Goal: Task Accomplishment & Management: Use online tool/utility

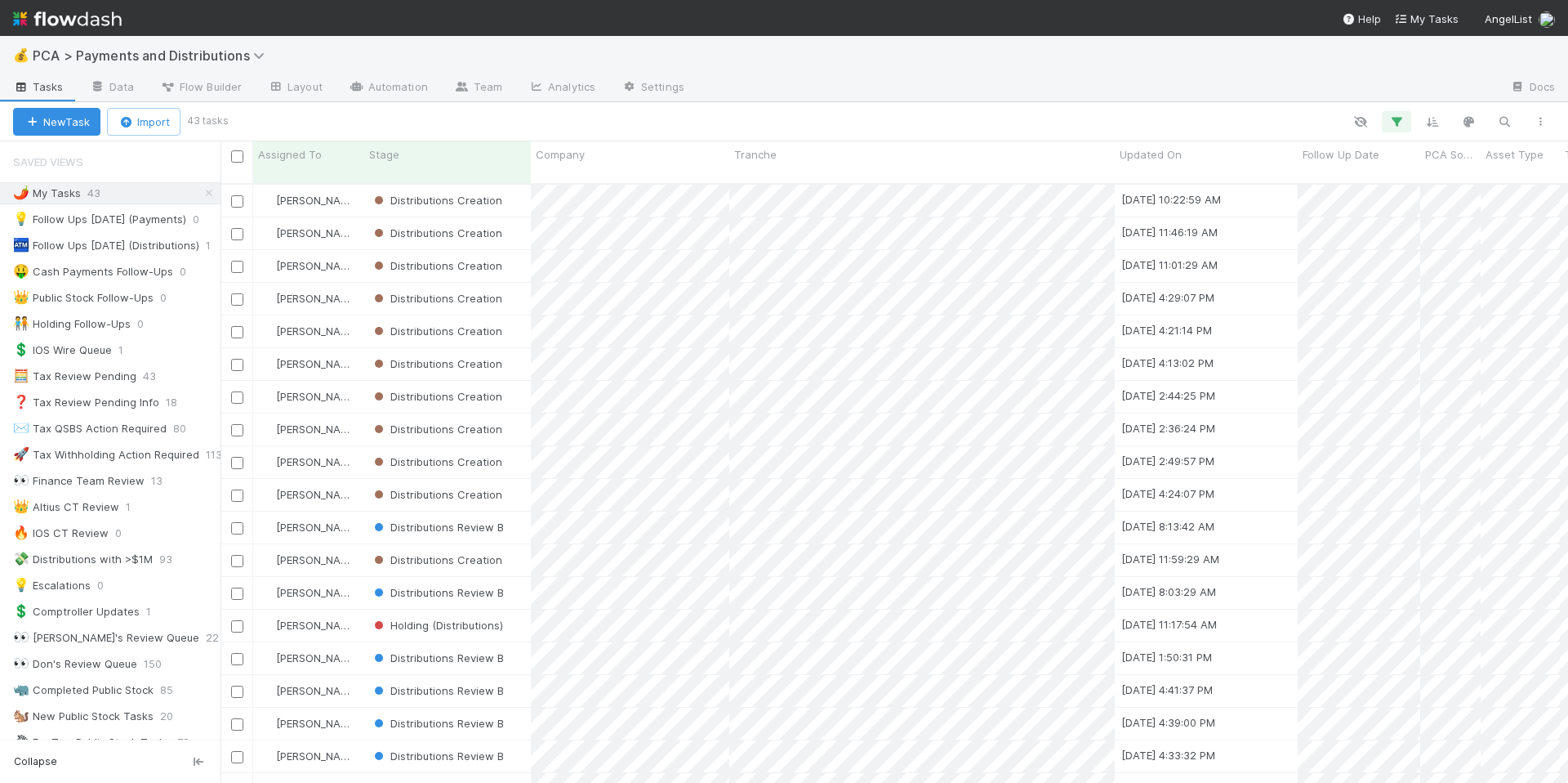
scroll to position [600, 1335]
click at [1401, 116] on icon "button" at bounding box center [1397, 121] width 16 height 14
click at [1378, 207] on icon at bounding box center [1374, 207] width 16 height 9
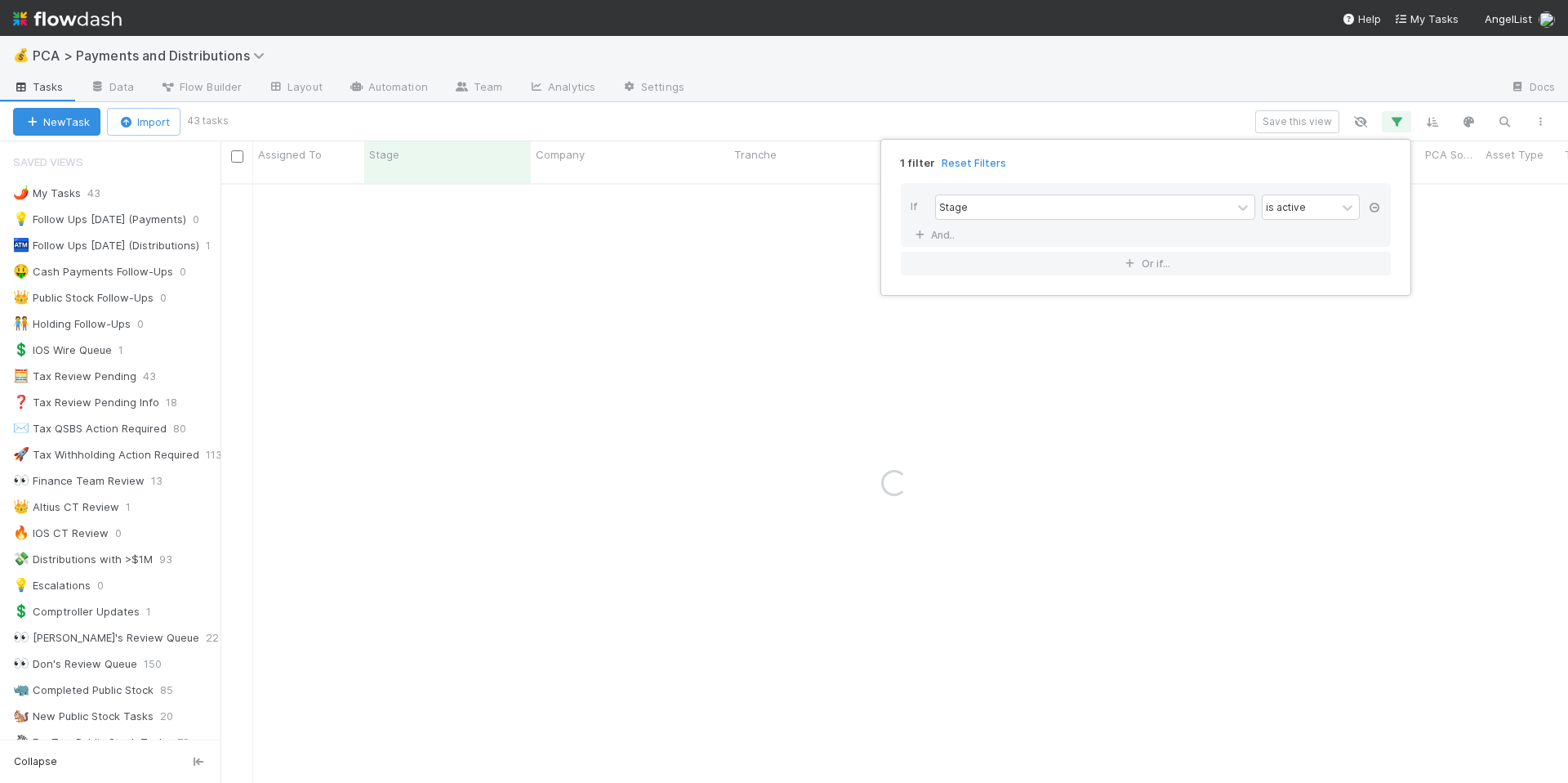
click at [1377, 207] on icon at bounding box center [1374, 207] width 16 height 9
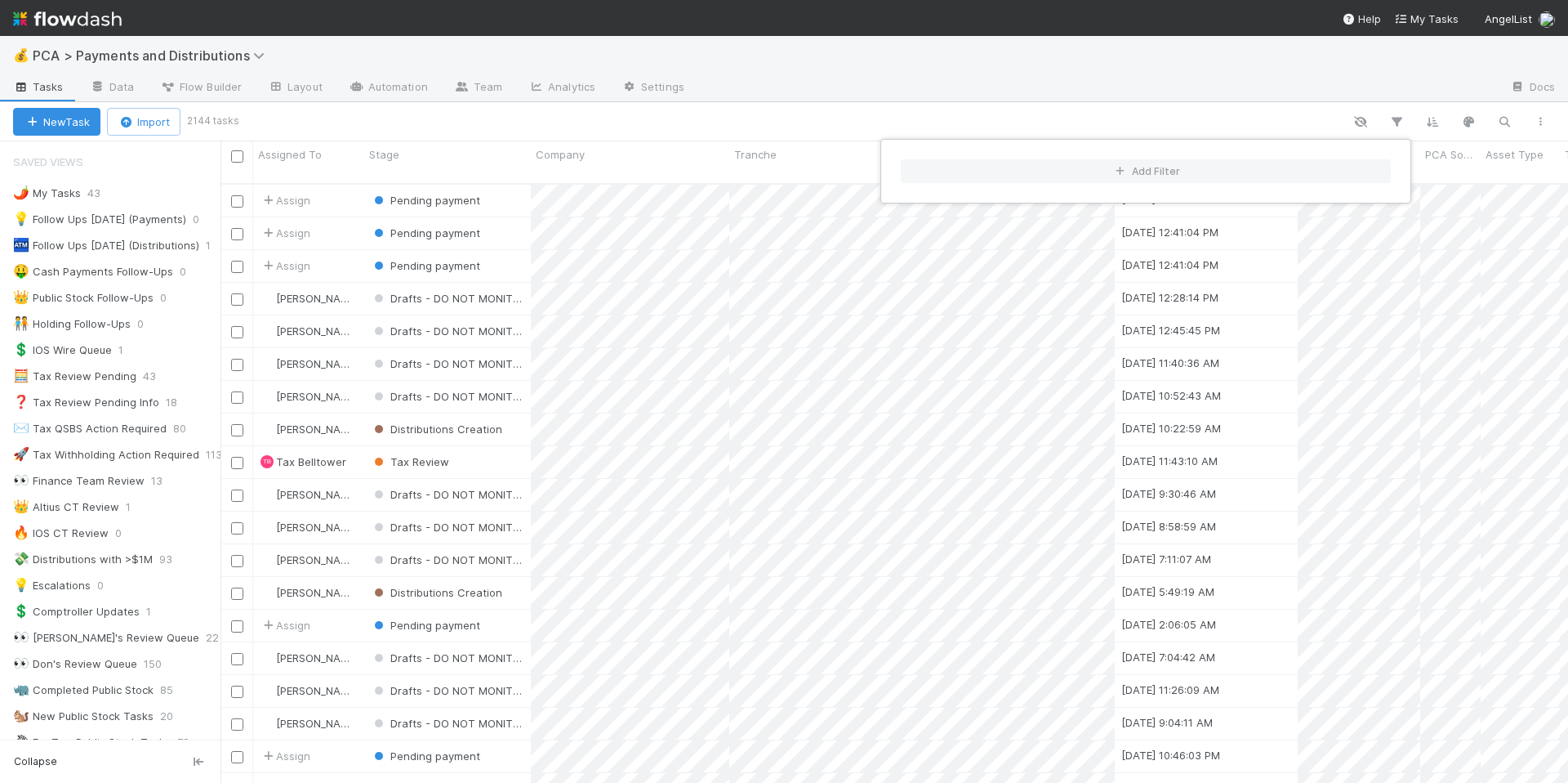
scroll to position [600, 1335]
click at [215, 298] on div "Add Filter" at bounding box center [784, 392] width 1568 height 783
click at [214, 301] on div "Add Filter" at bounding box center [784, 392] width 1568 height 783
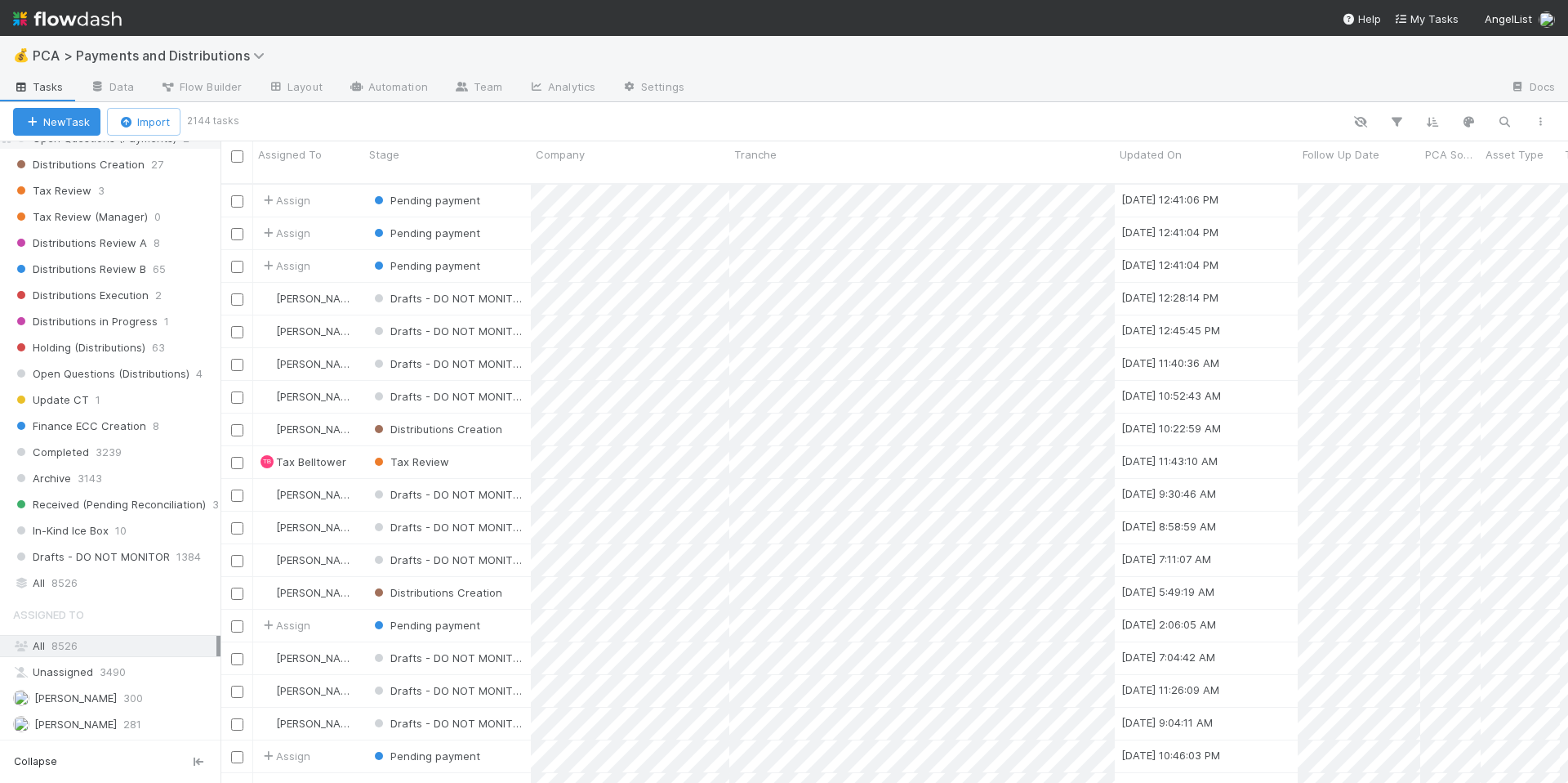
scroll to position [954, 0]
click at [133, 574] on div "All 8526" at bounding box center [114, 583] width 204 height 20
click at [1502, 129] on button "button" at bounding box center [1504, 121] width 29 height 21
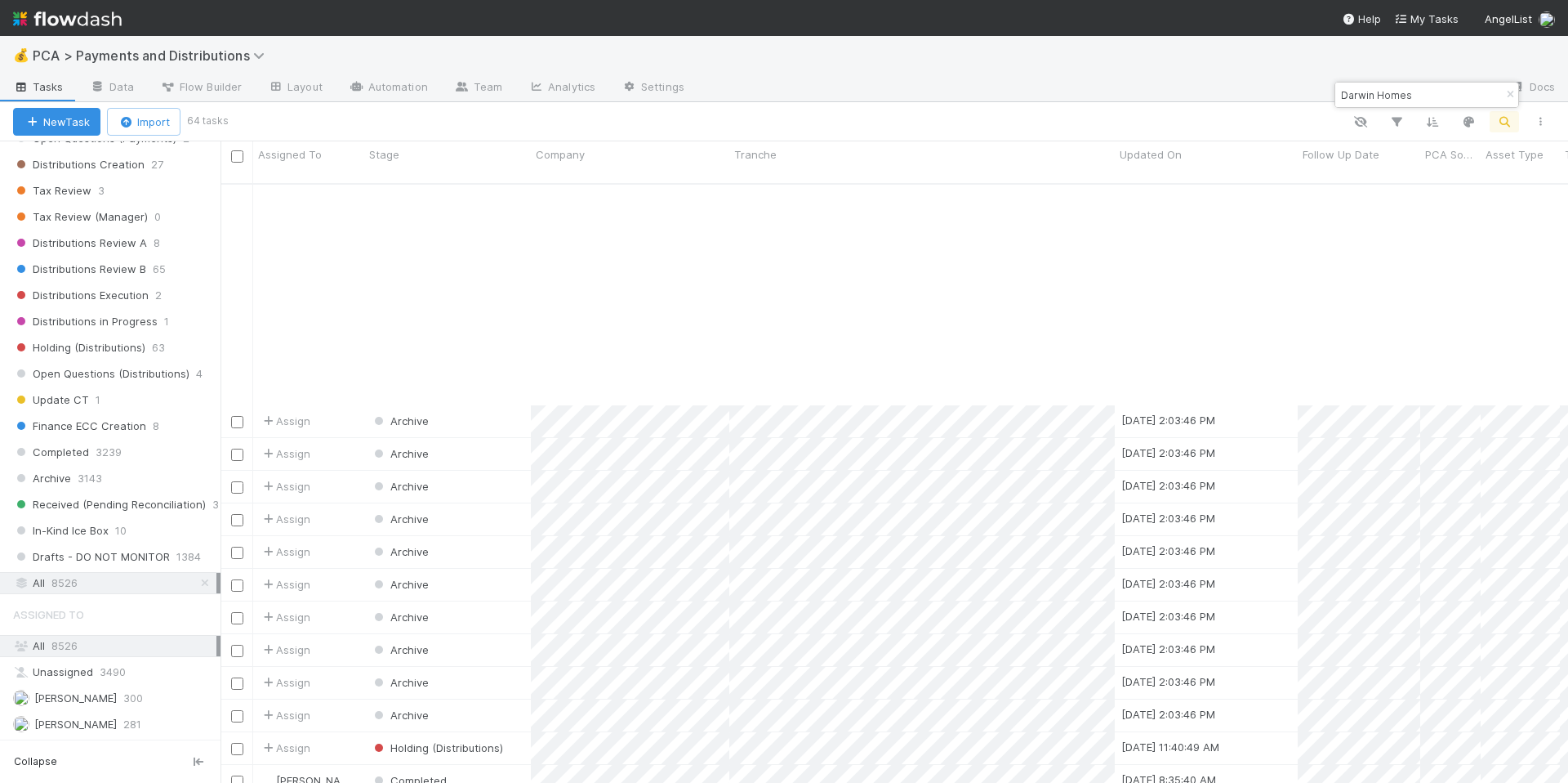
scroll to position [1493, 0]
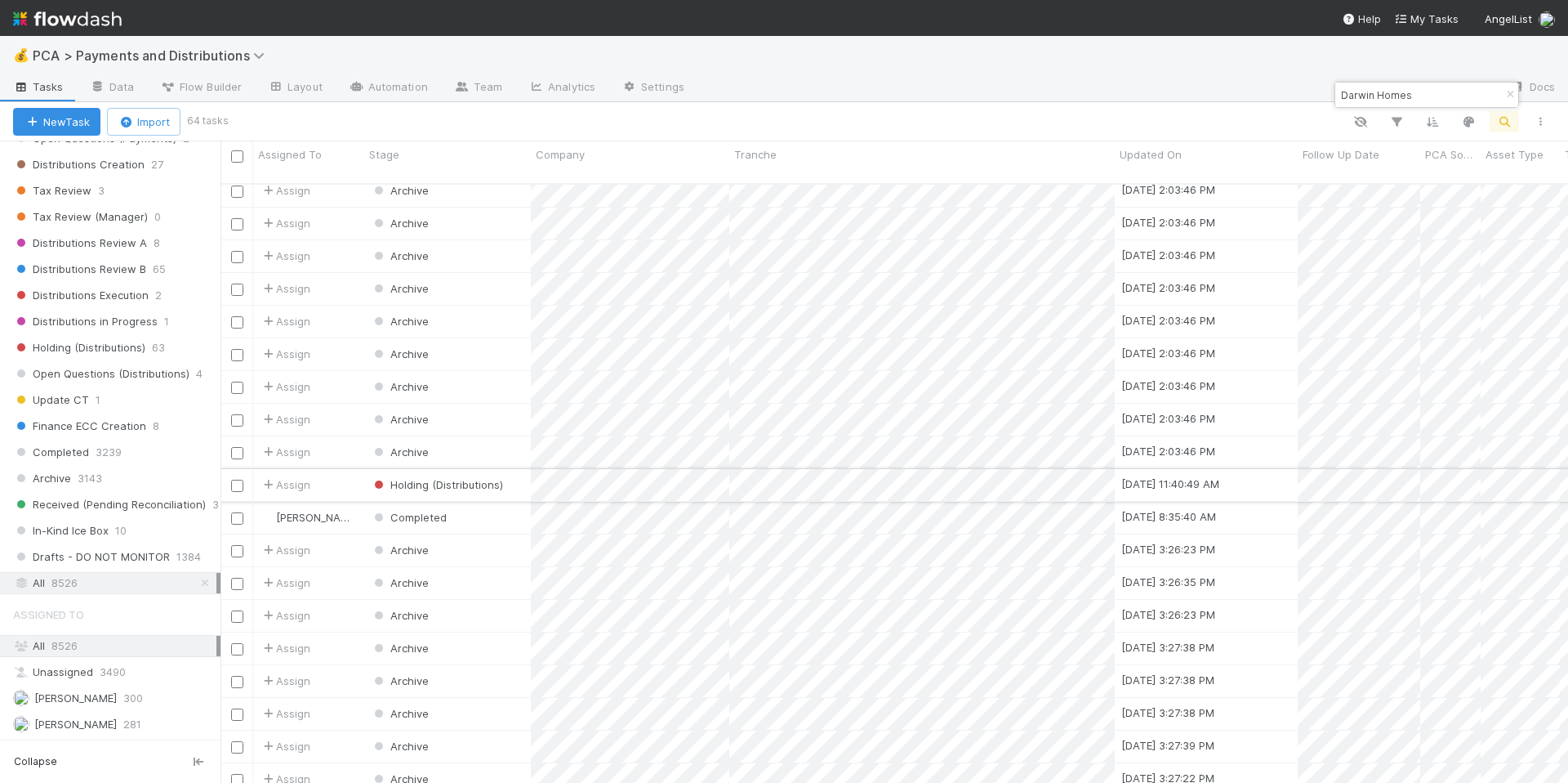
type input "Darwin Homes"
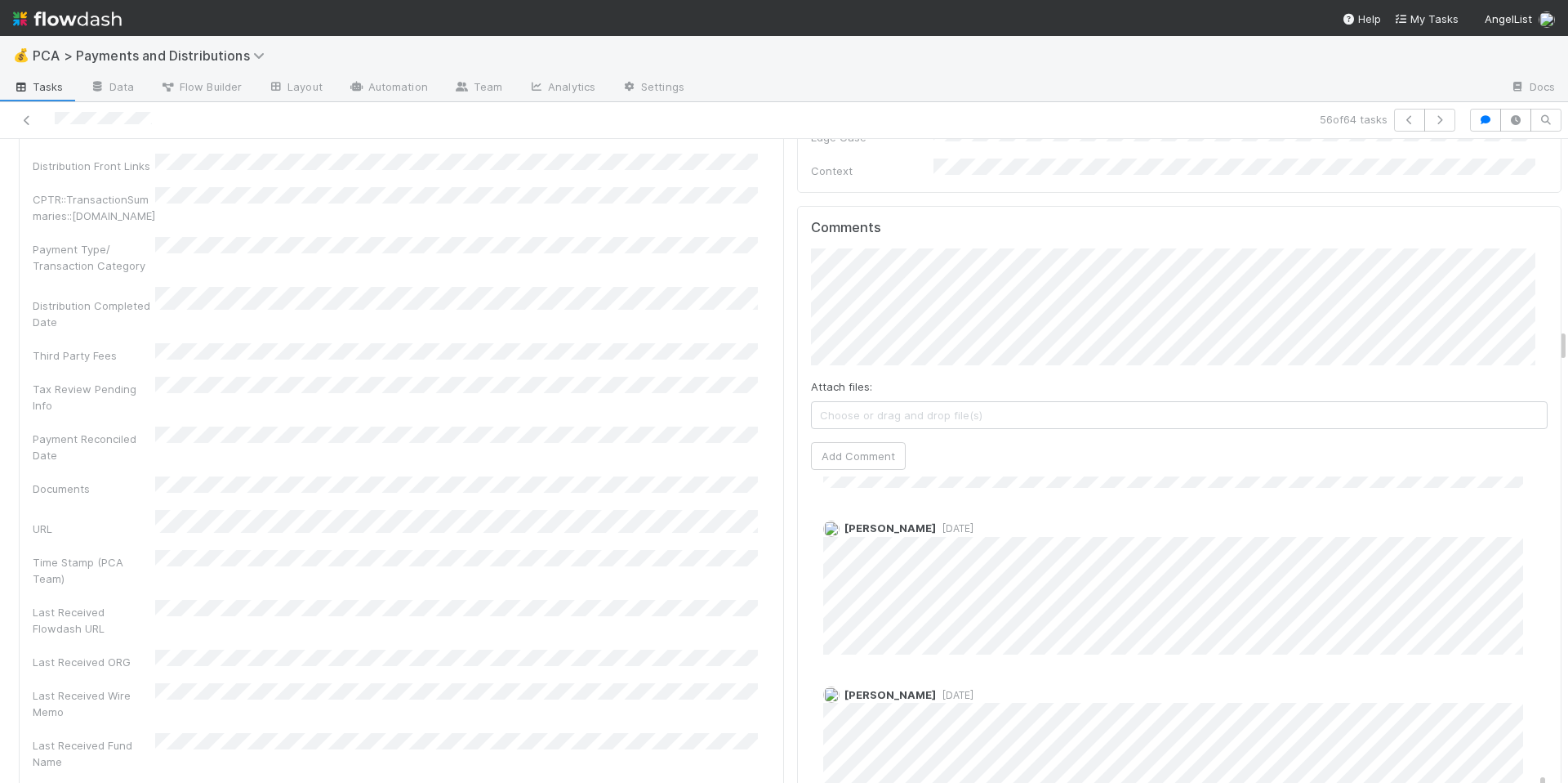
scroll to position [4176, 0]
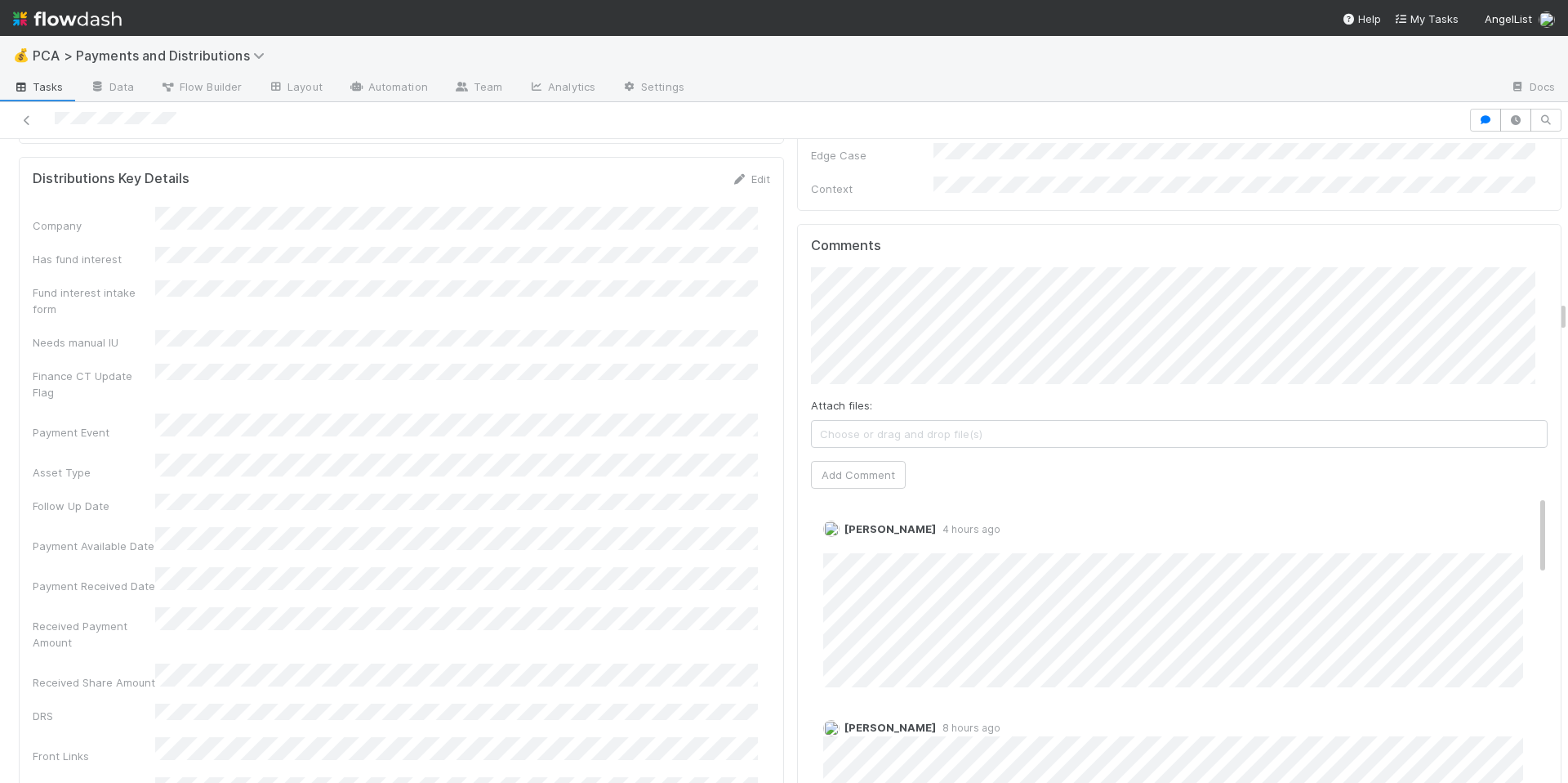
scroll to position [3171, 0]
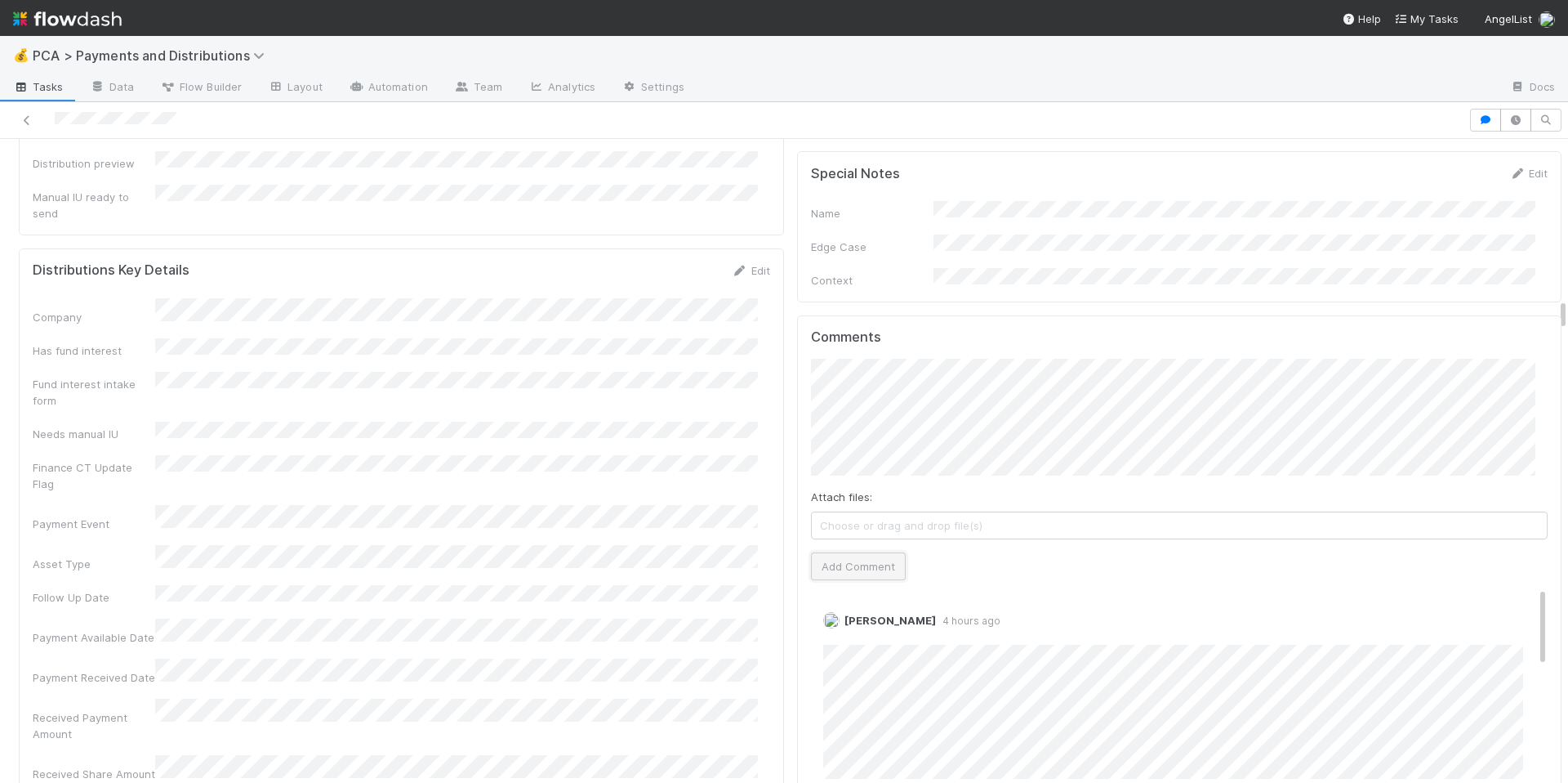
click at [859, 553] on button "Add Comment" at bounding box center [858, 566] width 95 height 28
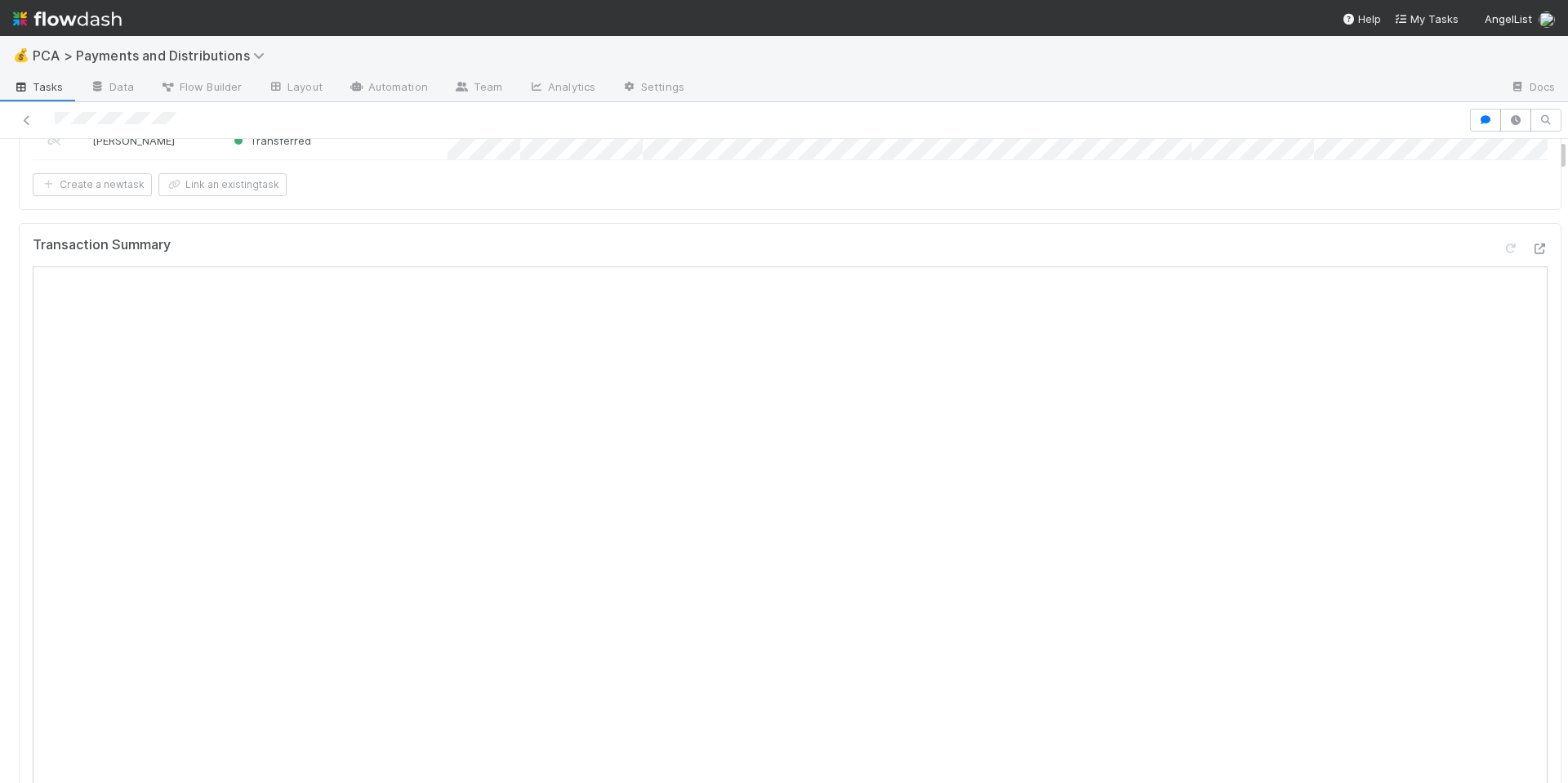
scroll to position [0, 0]
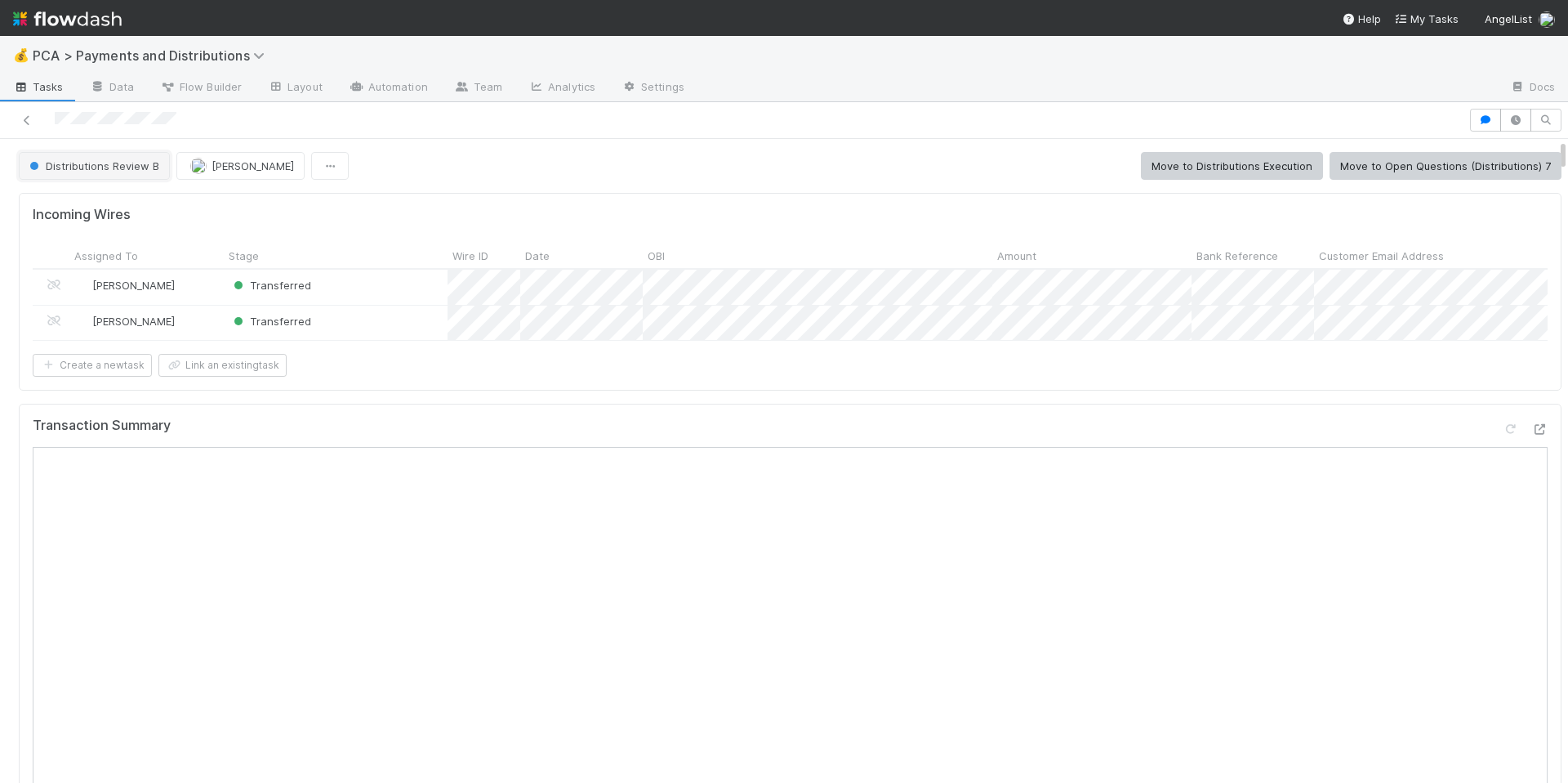
click at [109, 170] on span "Distributions Review B" at bounding box center [93, 165] width 133 height 13
click at [135, 216] on div "Distributions Execution" at bounding box center [128, 206] width 230 height 29
drag, startPoint x: 52, startPoint y: 122, endPoint x: 198, endPoint y: 122, distance: 146.0
click at [198, 122] on div at bounding box center [734, 119] width 1455 height 23
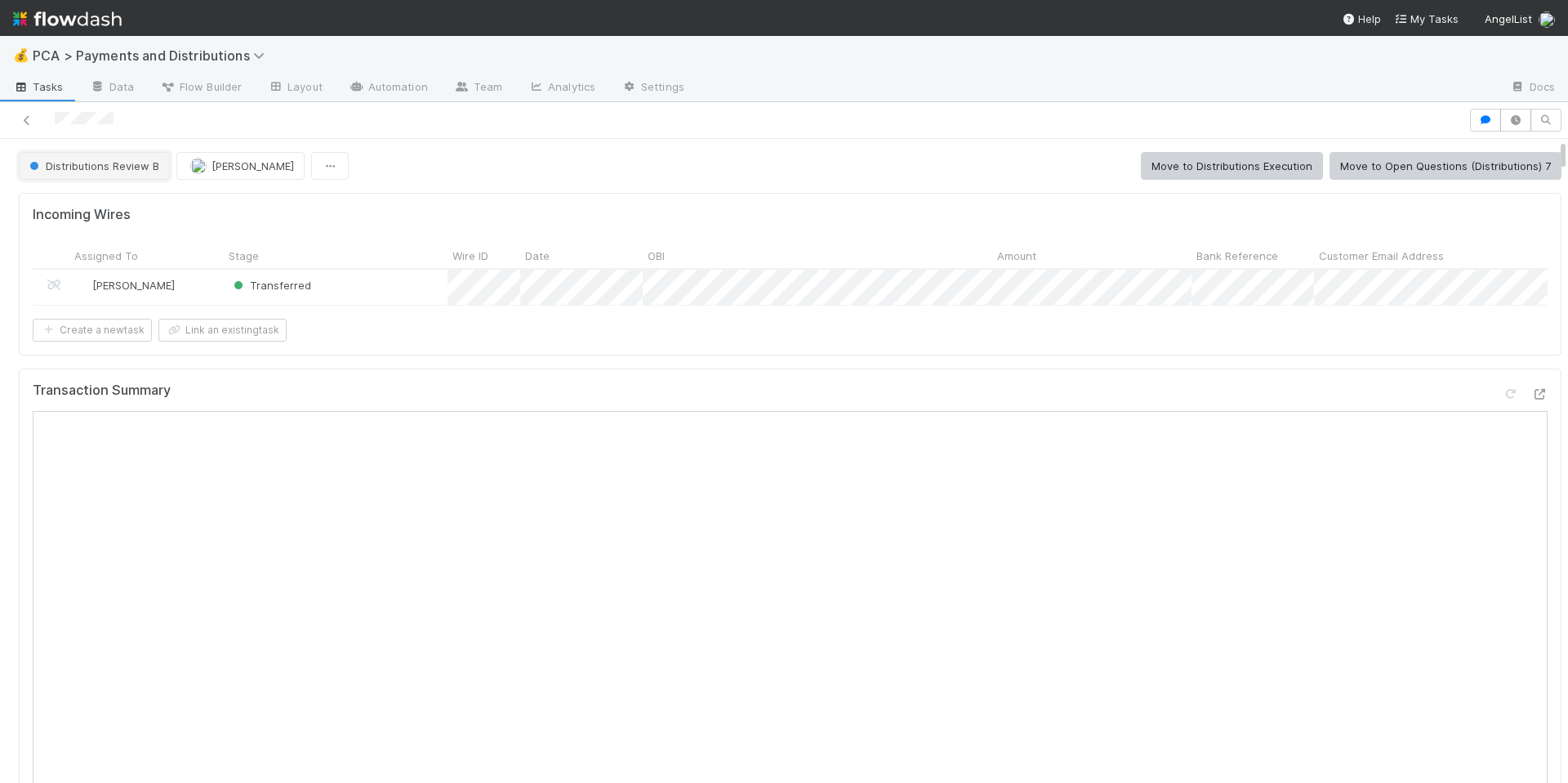
click at [104, 168] on span "Distributions Review B" at bounding box center [93, 165] width 133 height 13
click at [145, 217] on div "Distributions Execution" at bounding box center [128, 206] width 230 height 29
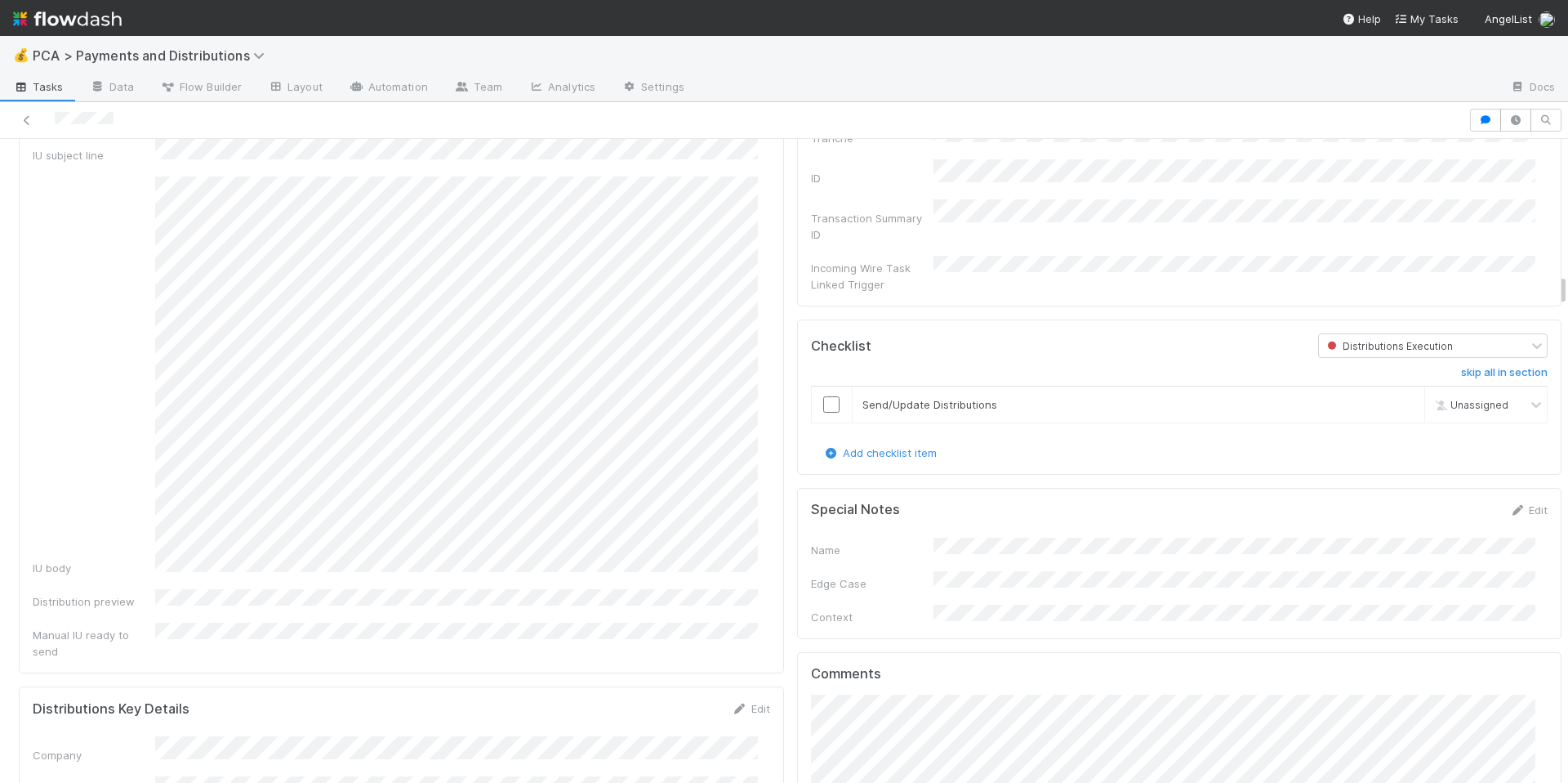
scroll to position [2929, 0]
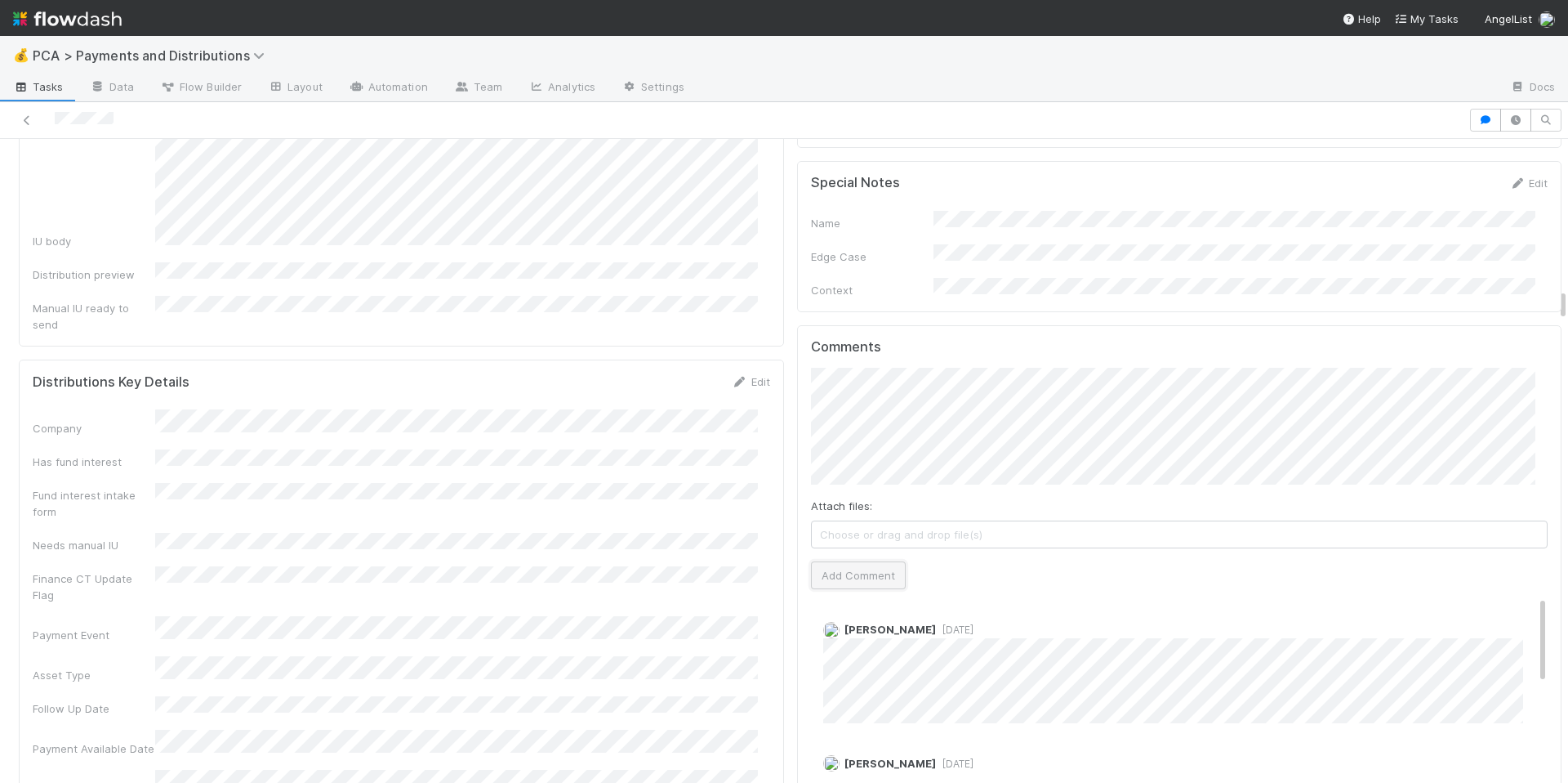
click at [860, 561] on button "Add Comment" at bounding box center [858, 575] width 95 height 28
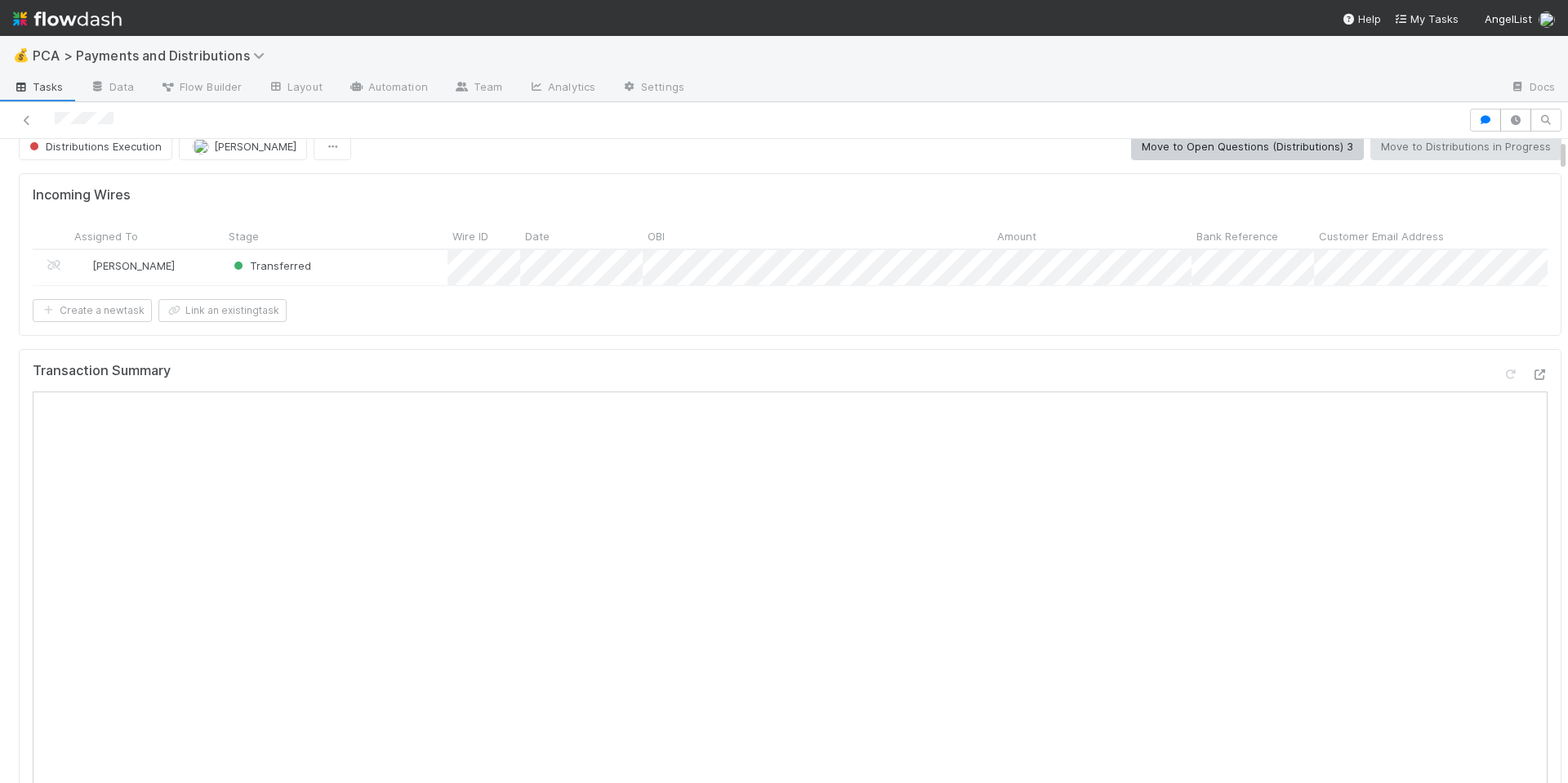
scroll to position [0, 0]
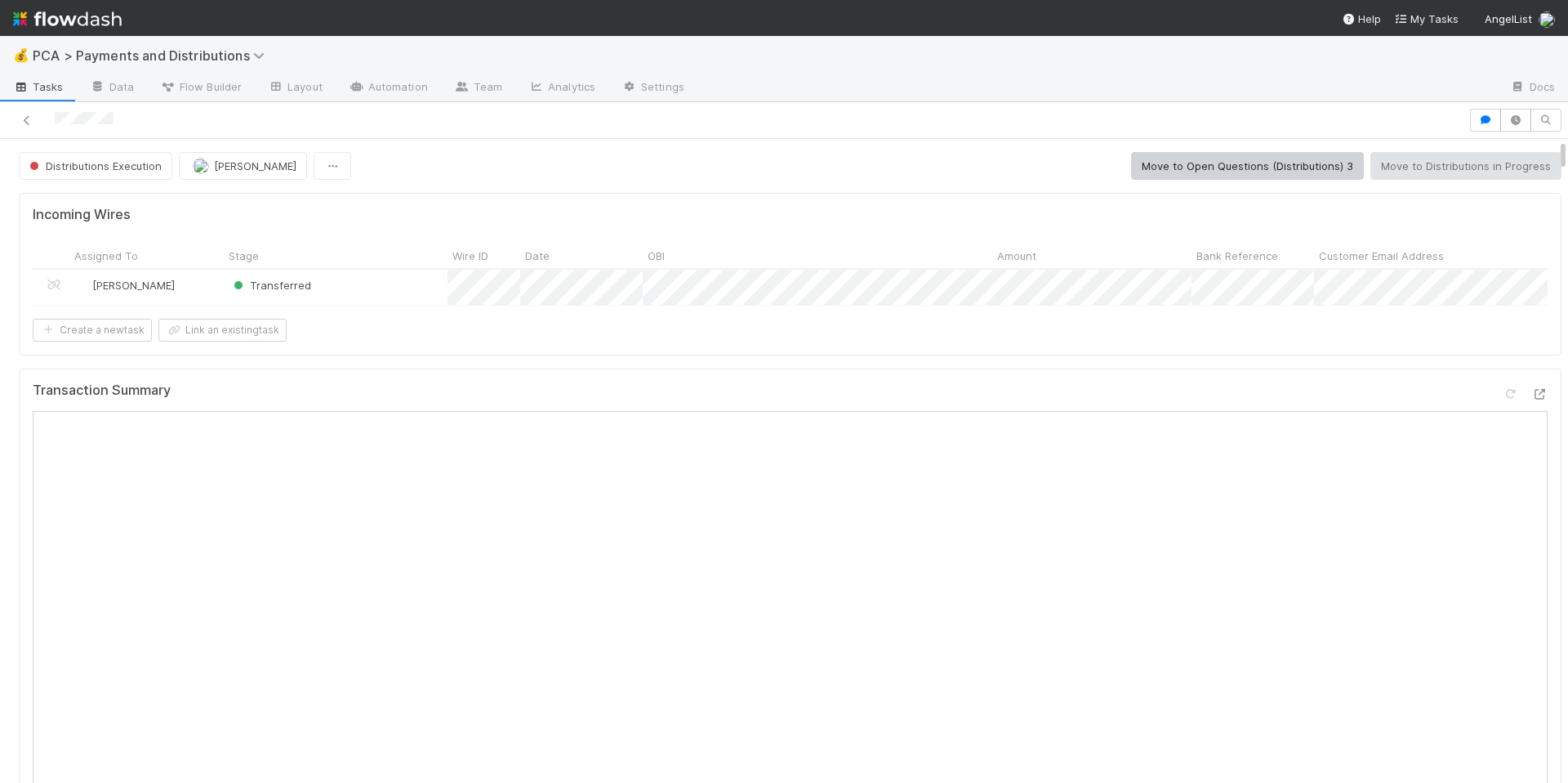
drag, startPoint x: 49, startPoint y: 120, endPoint x: 139, endPoint y: 122, distance: 90.0
click at [142, 121] on div at bounding box center [734, 119] width 1455 height 23
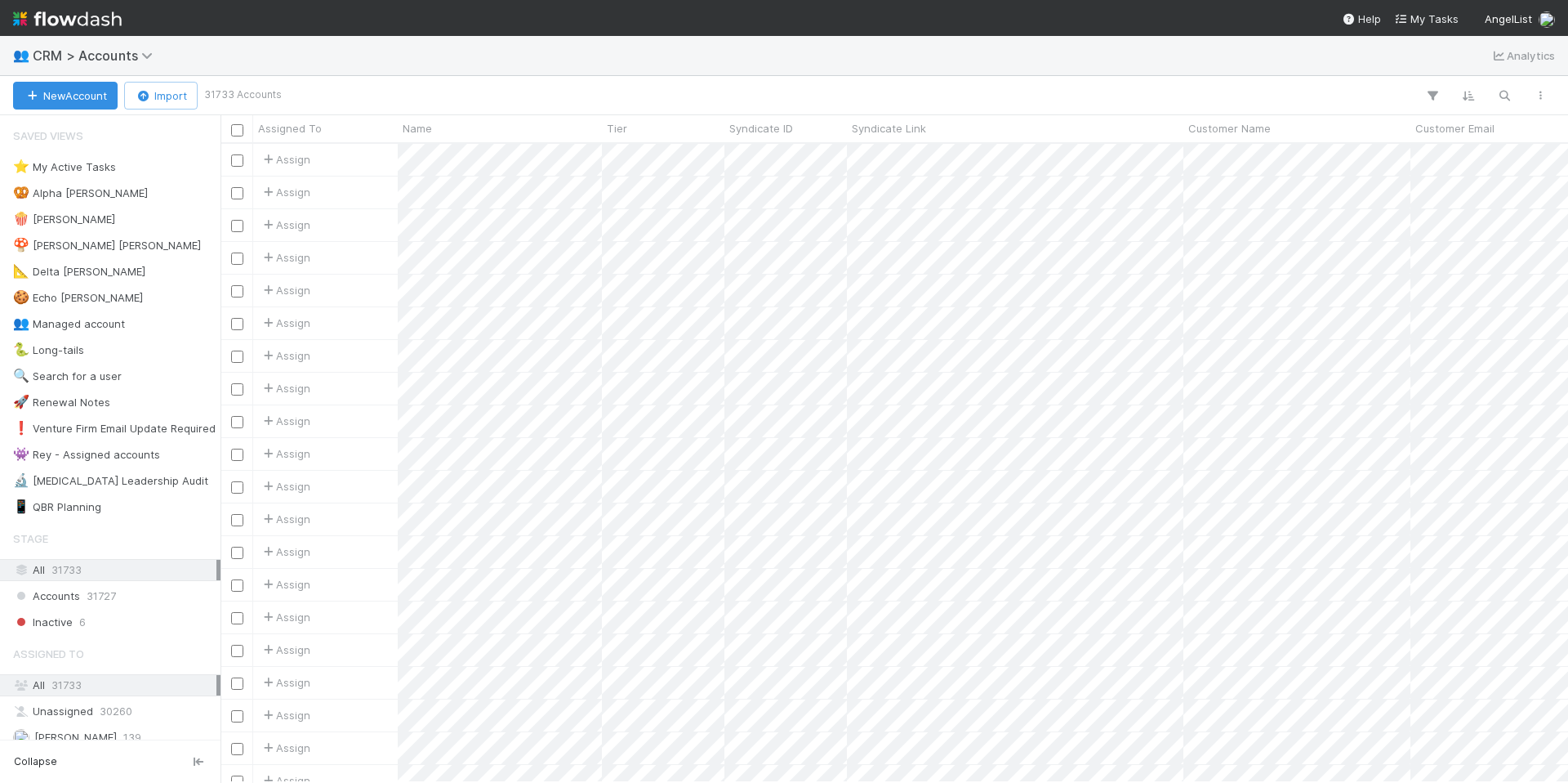
scroll to position [626, 1335]
click at [1501, 90] on icon "button" at bounding box center [1504, 95] width 16 height 14
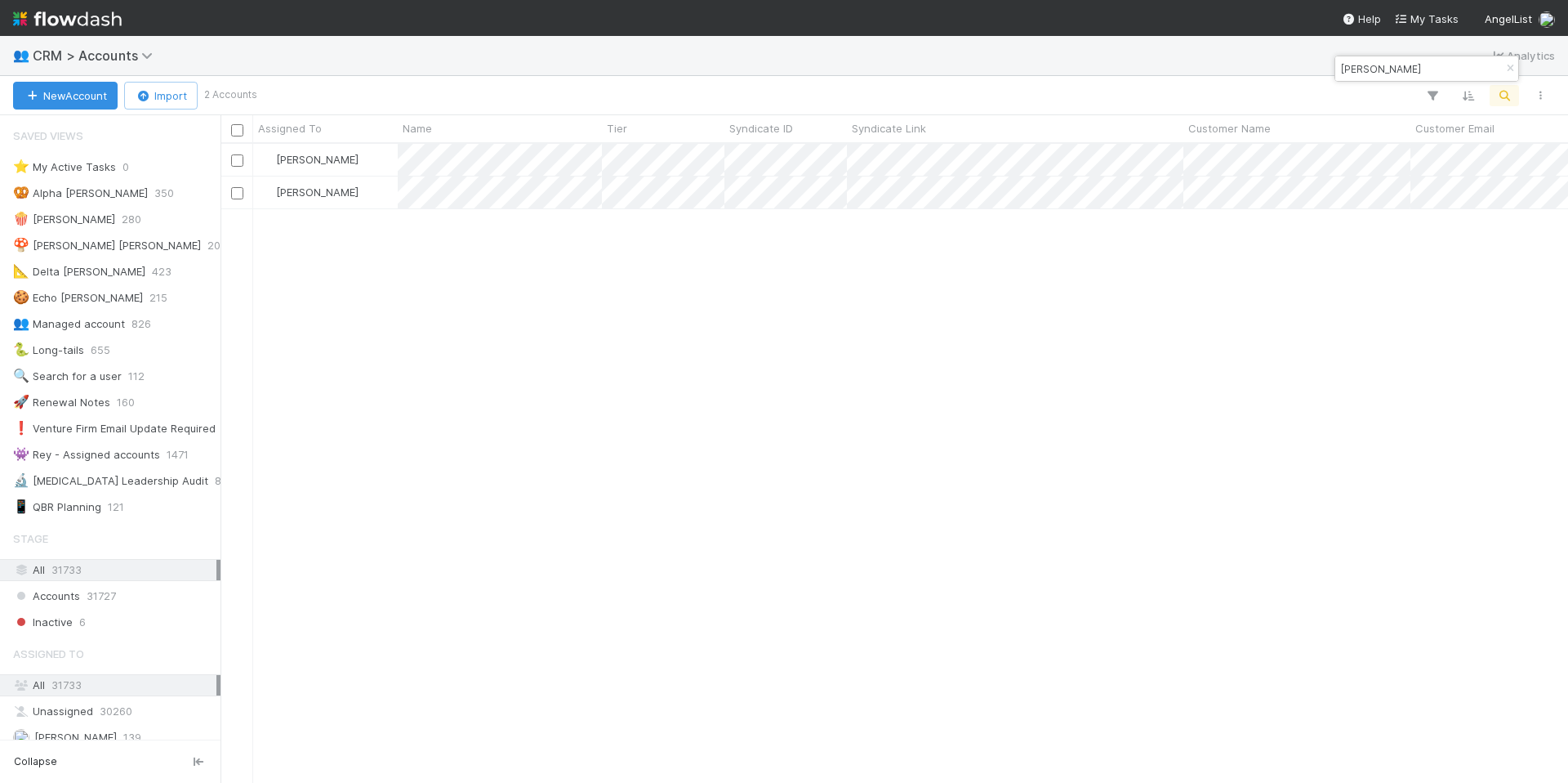
type input "[PERSON_NAME]"
click at [492, 260] on div "[PERSON_NAME] 21 [PERSON_NAME] 171" at bounding box center [894, 462] width 1348 height 637
